Goal: Check status

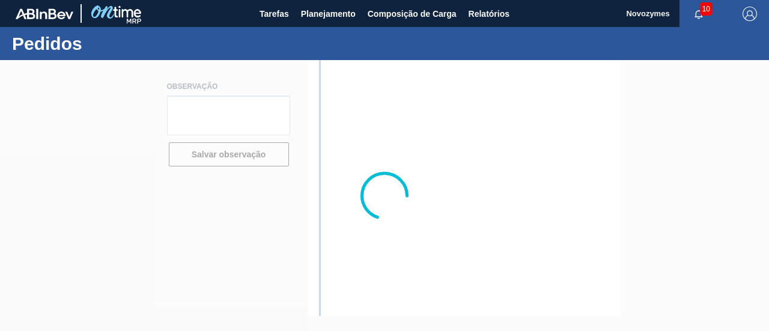
type textarea "[PERSON_NAME] será enviado em até 04/julho pois iniciaremos importação sob dema…"
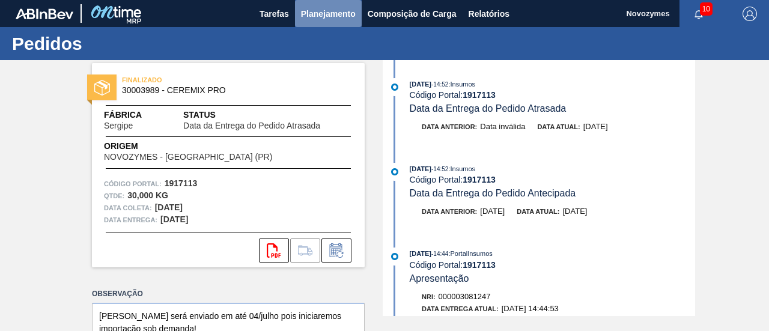
click at [335, 15] on span "Planejamento" at bounding box center [328, 14] width 55 height 14
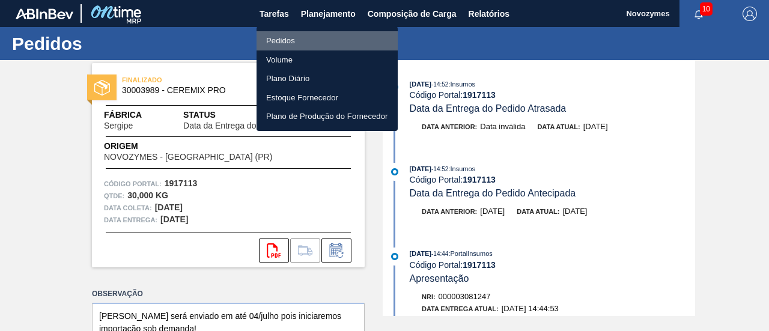
click at [290, 41] on li "Pedidos" at bounding box center [327, 40] width 141 height 19
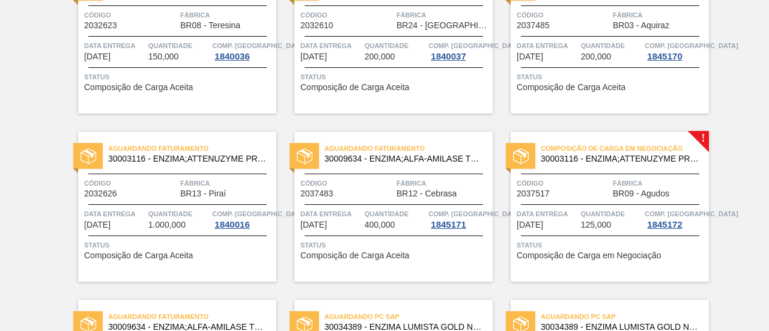
scroll to position [481, 0]
click at [576, 230] on div "Composição de Carga em Negociação 30003116 - ENZIMA;ATTENUZYME PRO;NOVOZYMES; C…" at bounding box center [610, 206] width 198 height 150
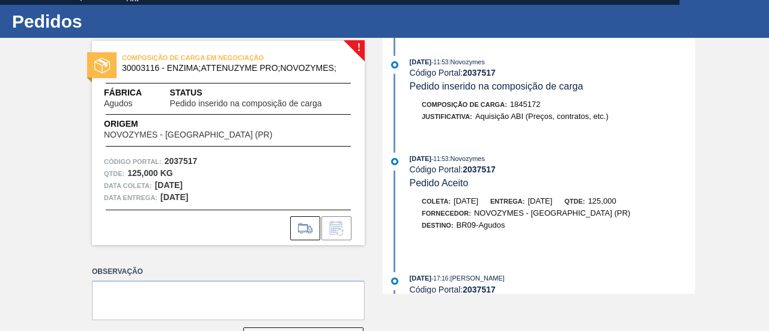
scroll to position [5, 0]
